Goal: Book appointment/travel/reservation

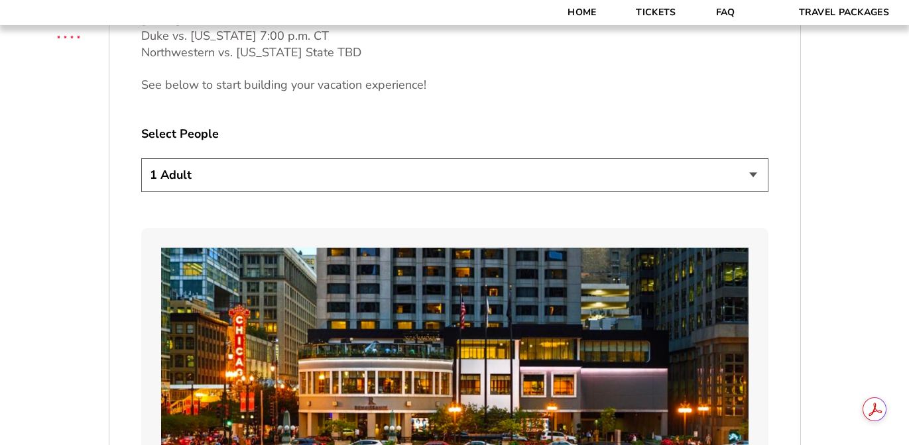
scroll to position [675, 0]
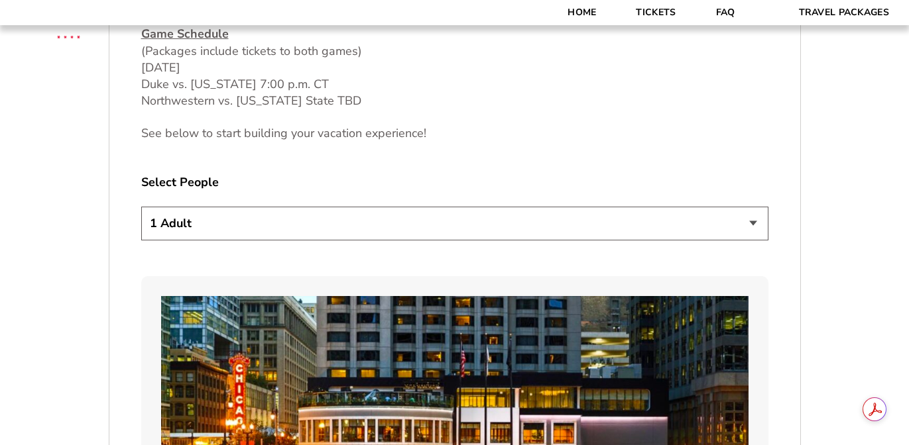
click at [362, 215] on select "1 Adult 2 Adults 3 Adults 4 Adults 2 Adults + 1 Child 2 Adults + 2 Children 2 A…" at bounding box center [454, 224] width 627 height 34
select select "2 Adults"
click at [141, 207] on select "1 Adult 2 Adults 3 Adults 4 Adults 2 Adults + 1 Child 2 Adults + 2 Children 2 A…" at bounding box center [454, 224] width 627 height 34
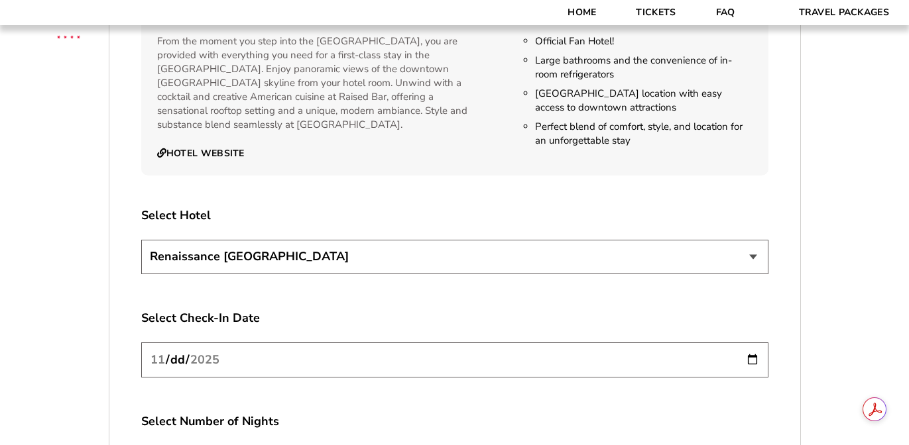
scroll to position [1438, 0]
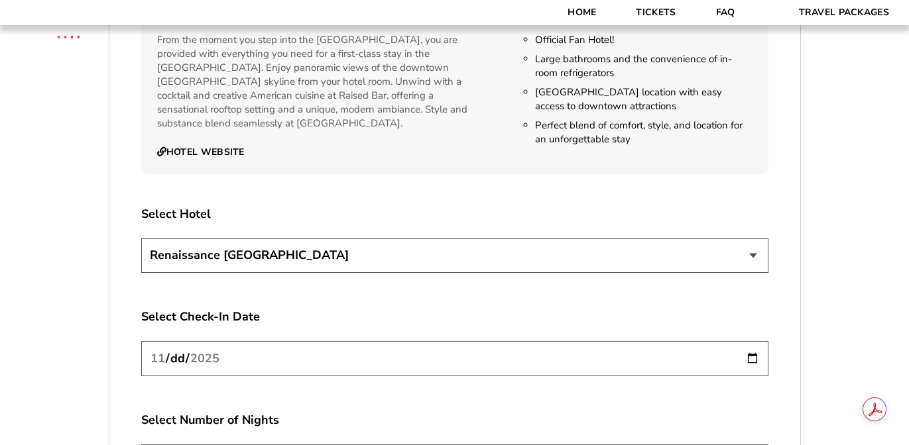
click at [321, 255] on select "Renaissance [GEOGRAPHIC_DATA]" at bounding box center [454, 256] width 627 height 34
click at [141, 239] on select "Renaissance [GEOGRAPHIC_DATA]" at bounding box center [454, 256] width 627 height 34
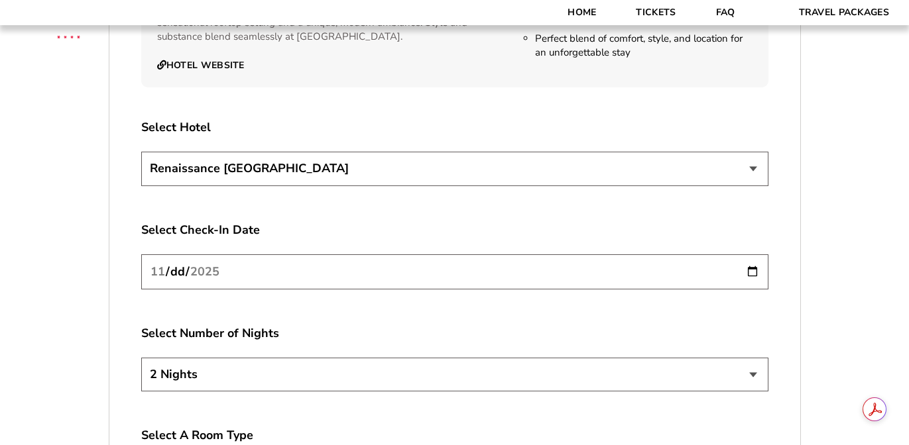
scroll to position [1527, 0]
click at [304, 275] on input "[DATE]" at bounding box center [454, 270] width 627 height 35
click at [298, 372] on select "2 Nights 3 Nights 4 Nights" at bounding box center [454, 374] width 627 height 34
click at [141, 357] on select "2 Nights 3 Nights 4 Nights" at bounding box center [454, 374] width 627 height 34
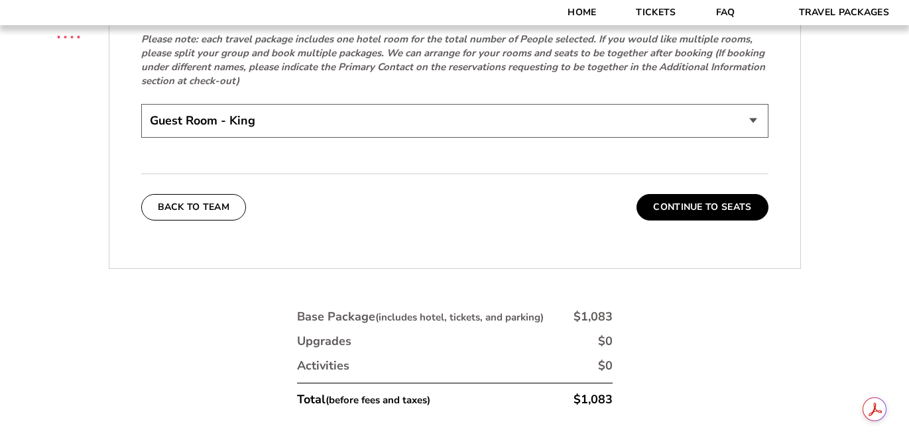
scroll to position [2146, 0]
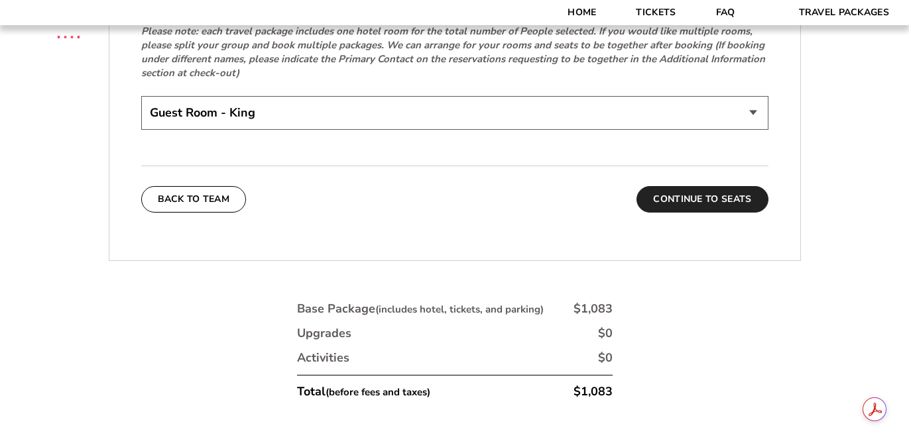
click at [677, 199] on button "Continue To Seats" at bounding box center [701, 199] width 131 height 27
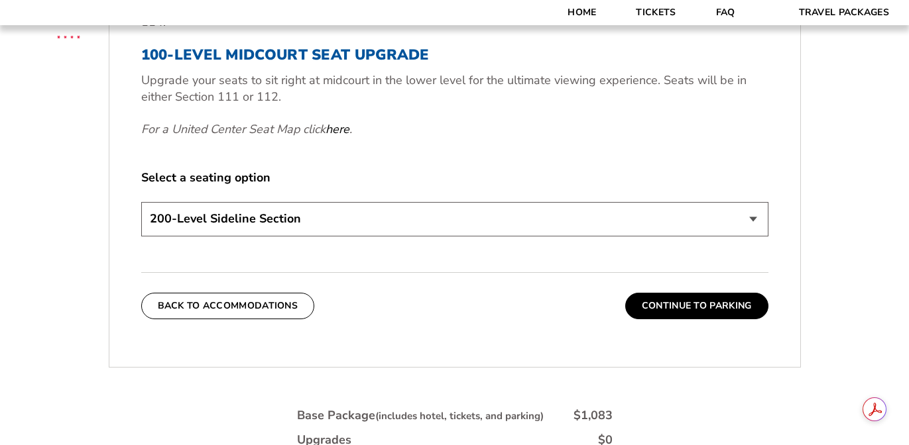
scroll to position [607, 0]
click at [625, 219] on select "200-Level Sideline Section 100-Level Corner Seat Upgrade (+$80 per person) 100-…" at bounding box center [454, 219] width 627 height 34
click at [141, 202] on select "200-Level Sideline Section 100-Level Corner Seat Upgrade (+$80 per person) 100-…" at bounding box center [454, 219] width 627 height 34
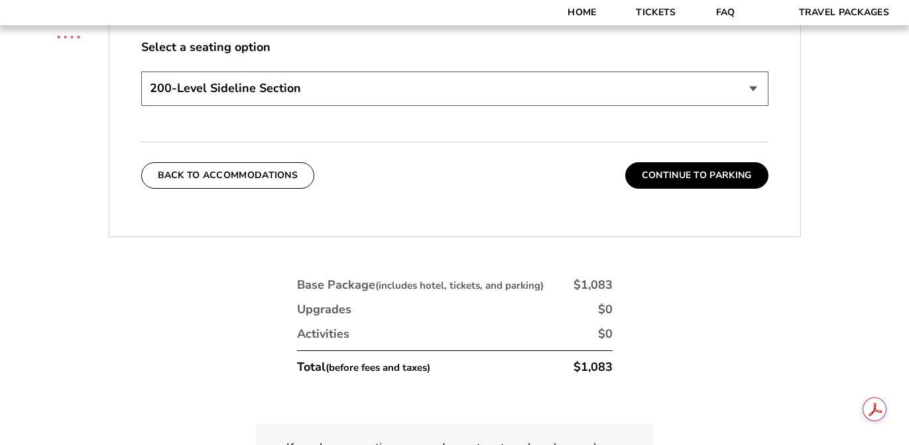
scroll to position [728, 0]
